Goal: Task Accomplishment & Management: Use online tool/utility

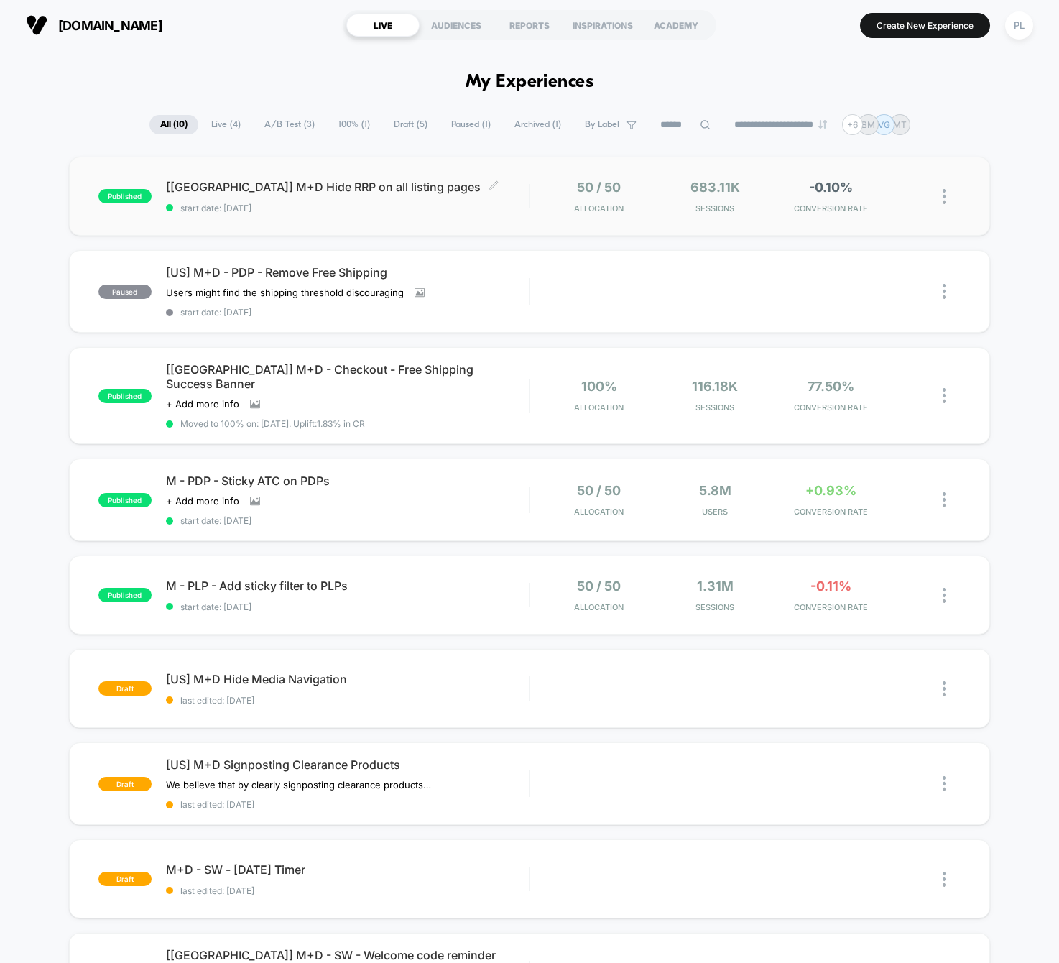
click at [305, 188] on span "[[GEOGRAPHIC_DATA]] M+D Hide RRP on all listing pages Click to edit experience …" at bounding box center [347, 187] width 363 height 14
